Goal: Information Seeking & Learning: Learn about a topic

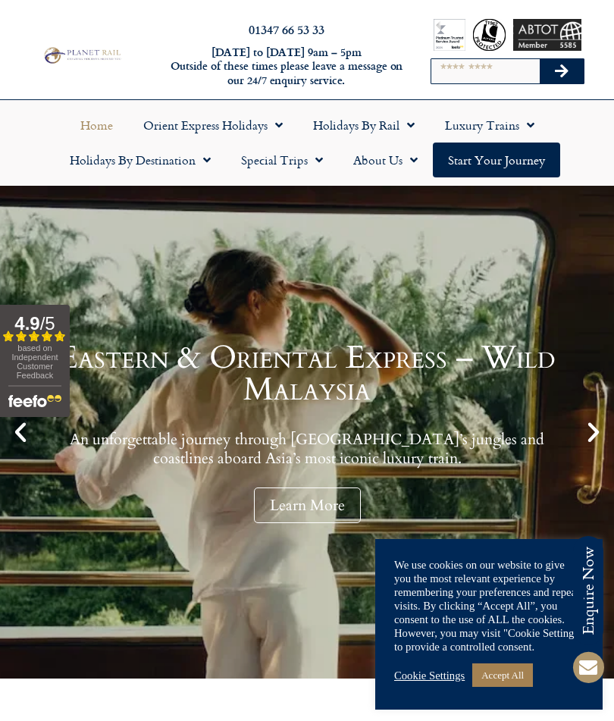
click at [12, 444] on icon "Previous slide" at bounding box center [21, 432] width 26 height 26
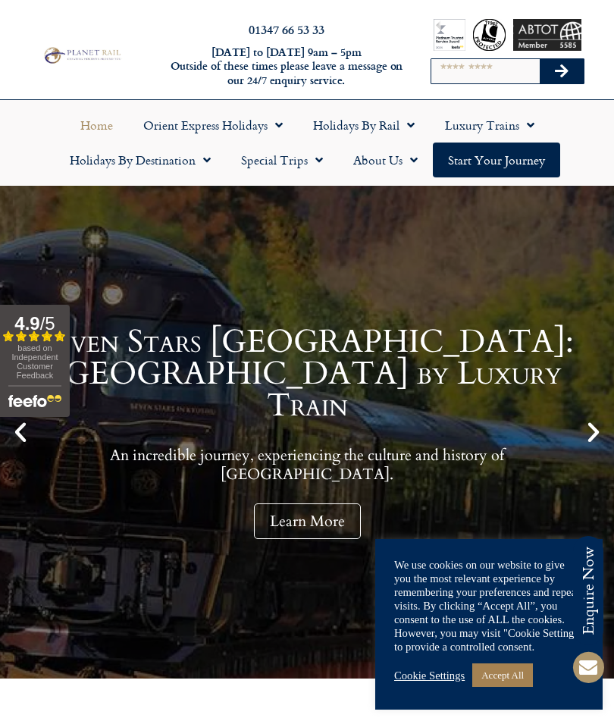
click at [509, 676] on link "Accept All" at bounding box center [502, 675] width 61 height 24
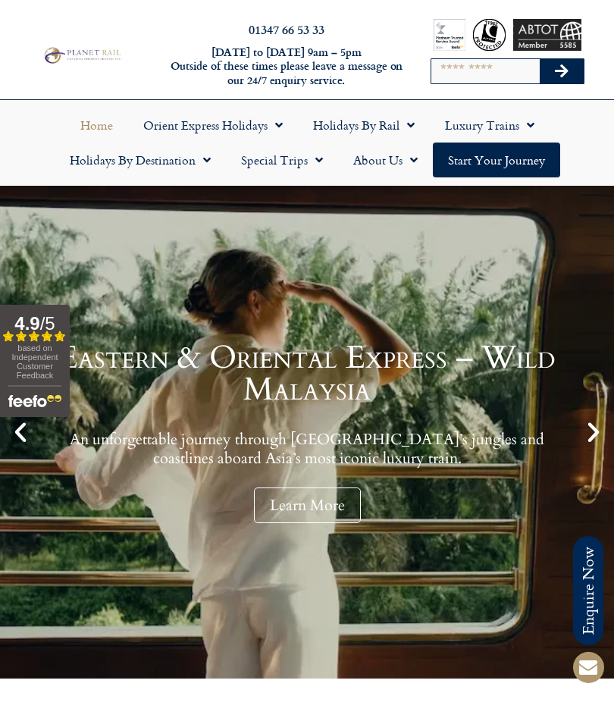
click at [26, 444] on icon "Previous slide" at bounding box center [21, 432] width 26 height 26
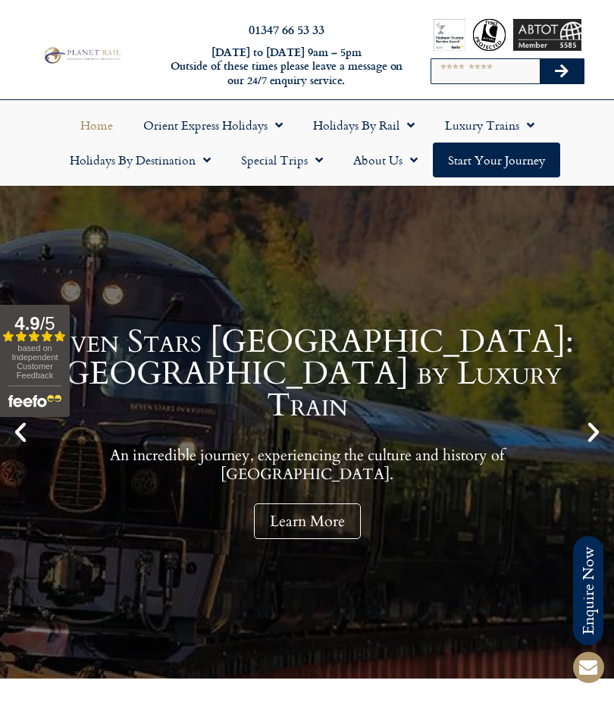
click at [298, 503] on link "Learn More" at bounding box center [307, 521] width 107 height 36
click at [24, 432] on icon "Previous slide" at bounding box center [21, 432] width 26 height 26
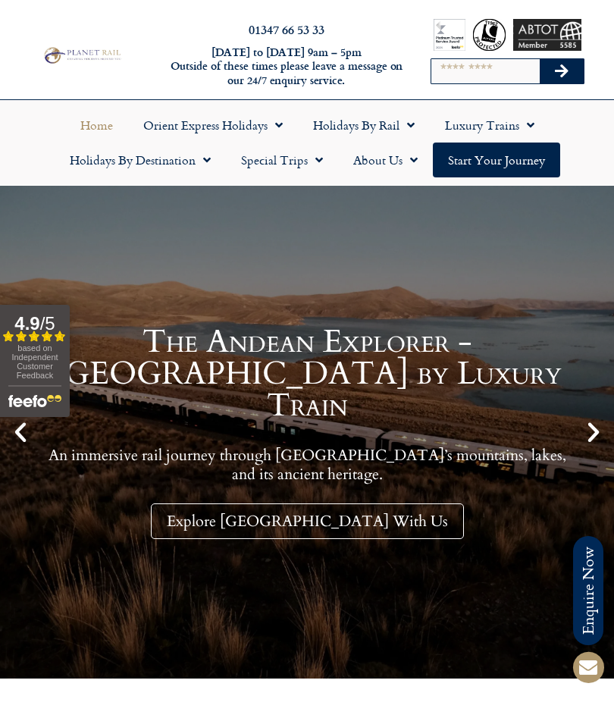
click at [24, 431] on icon "Previous slide" at bounding box center [21, 432] width 26 height 26
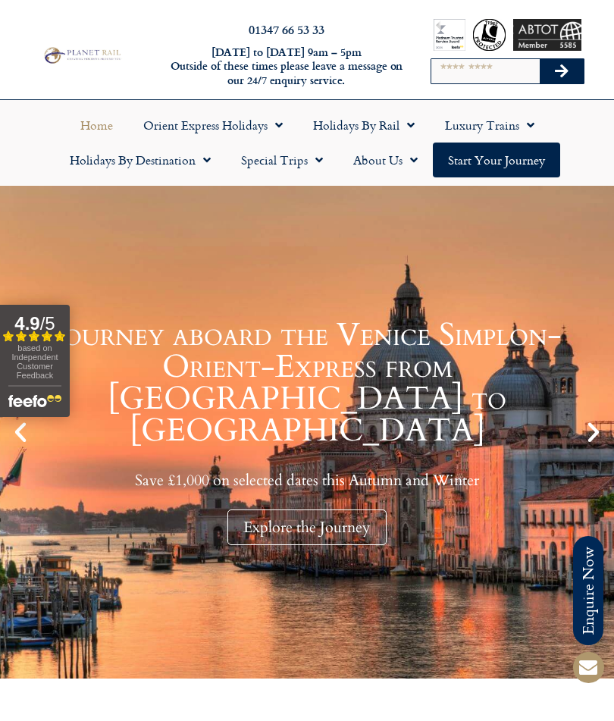
click at [299, 509] on div "Explore the Journey" at bounding box center [306, 527] width 159 height 36
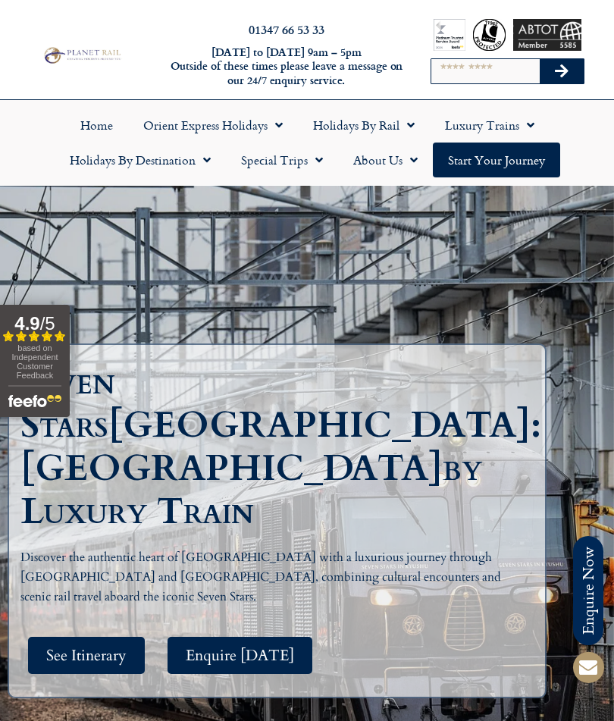
click at [67, 646] on span "See Itinerary" at bounding box center [86, 655] width 80 height 19
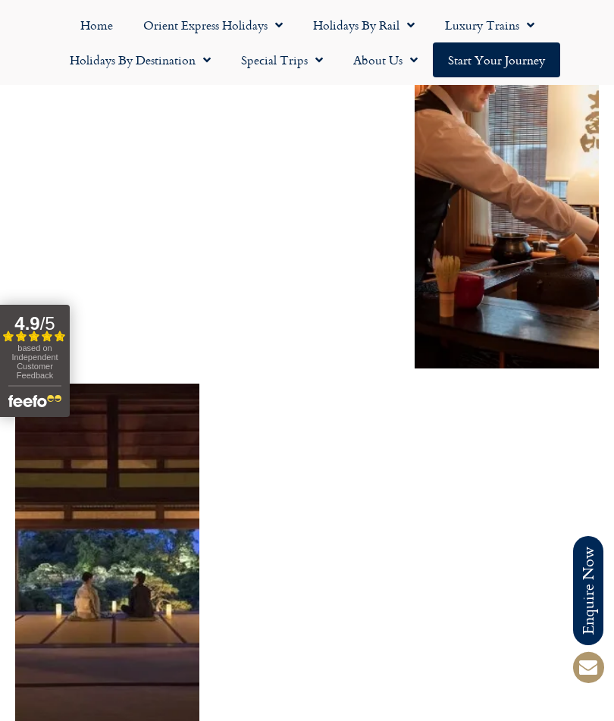
scroll to position [2742, 0]
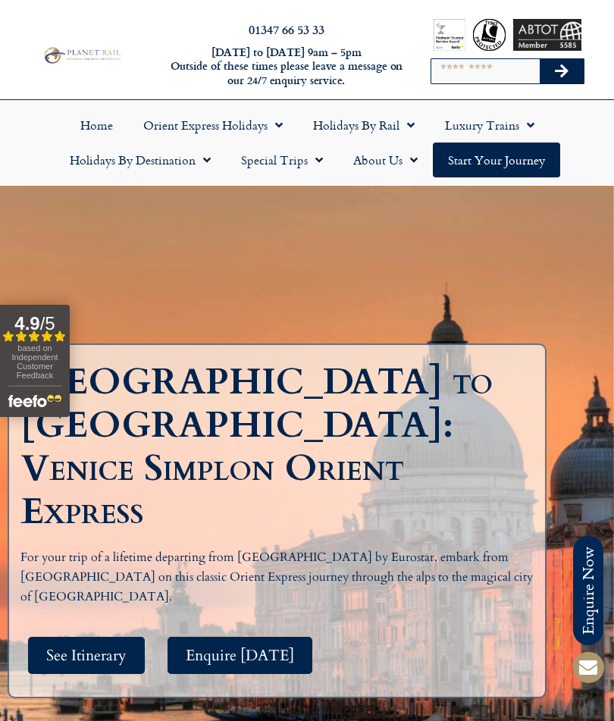
click at [74, 654] on span "See Itinerary" at bounding box center [86, 655] width 80 height 19
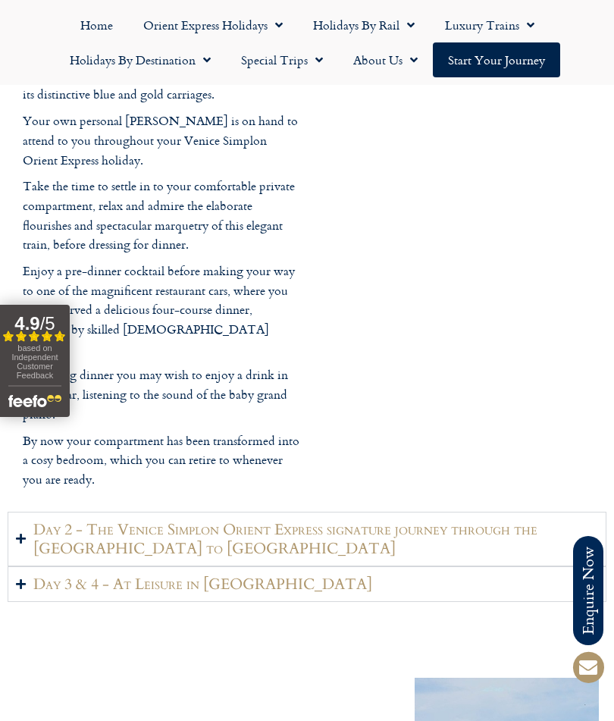
scroll to position [2104, 0]
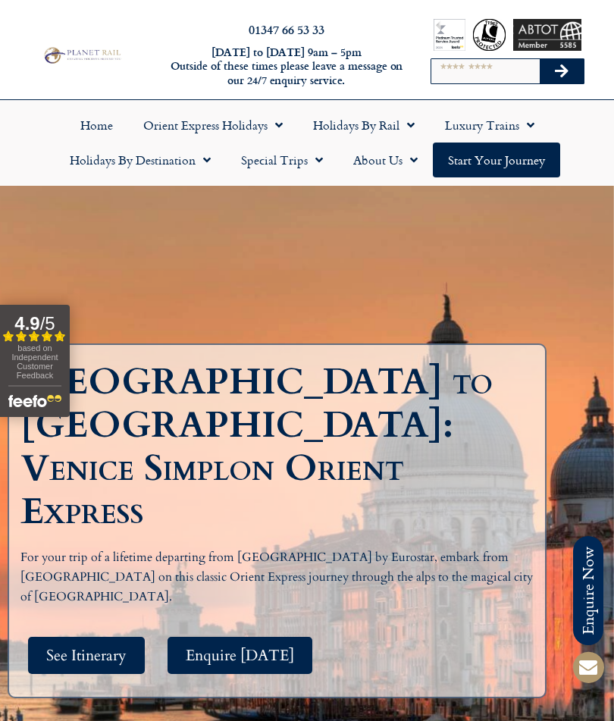
click at [203, 169] on span "Menu" at bounding box center [203, 159] width 15 height 27
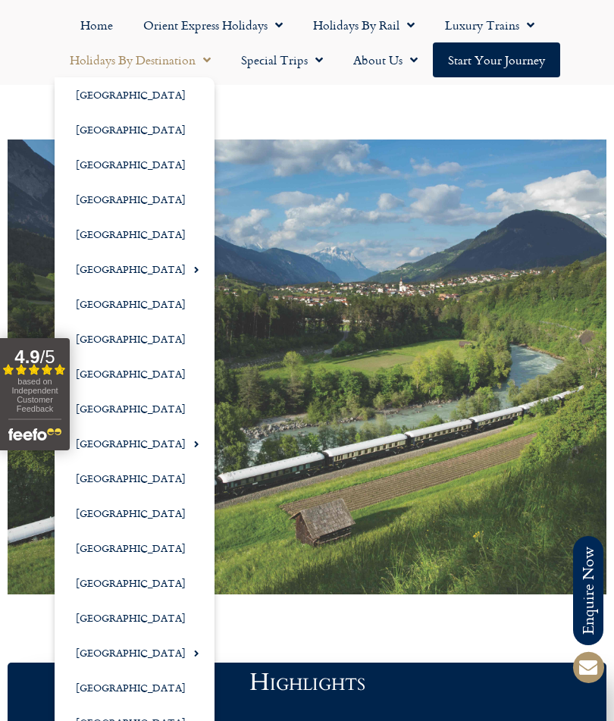
scroll to position [990, 0]
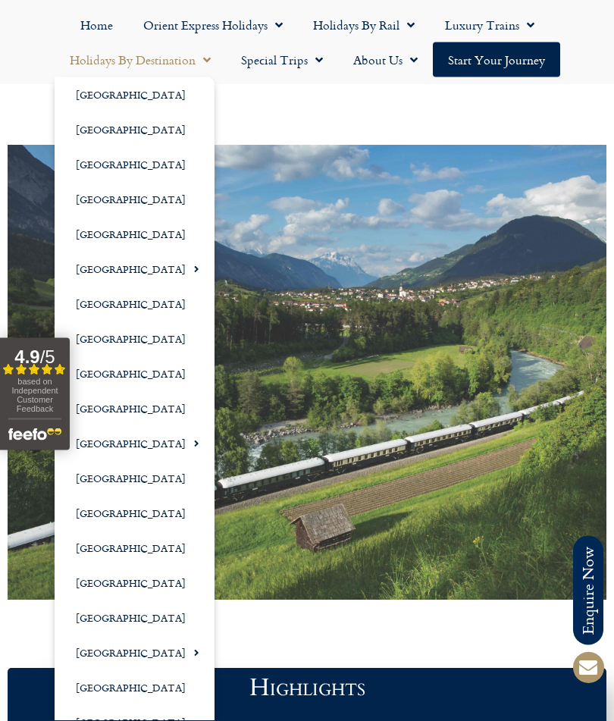
click at [261, 312] on div at bounding box center [307, 373] width 599 height 455
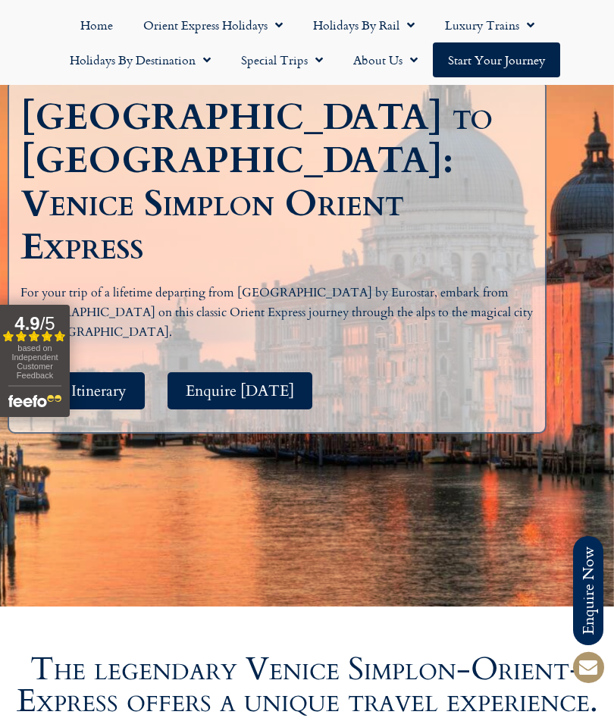
scroll to position [243, 0]
